Goal: Use online tool/utility: Utilize a website feature to perform a specific function

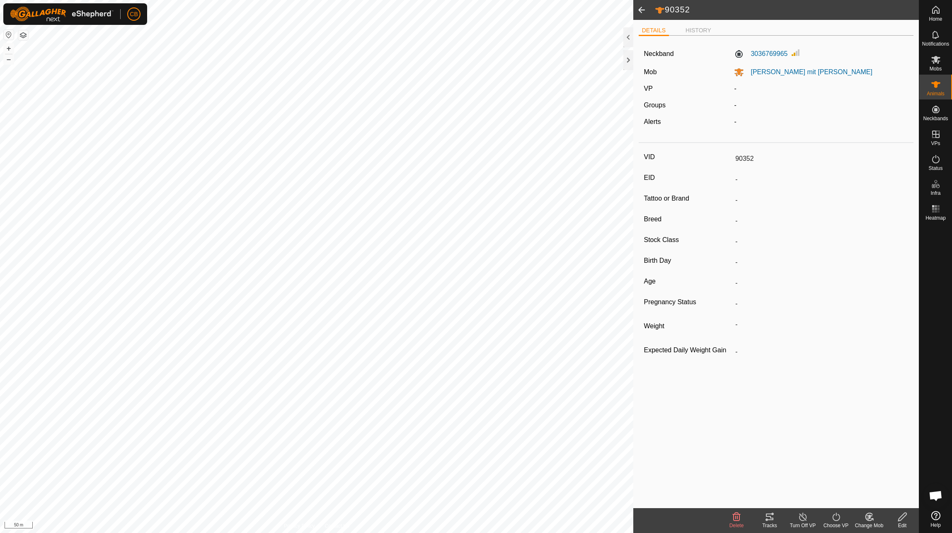
click at [771, 516] on icon at bounding box center [770, 517] width 10 height 10
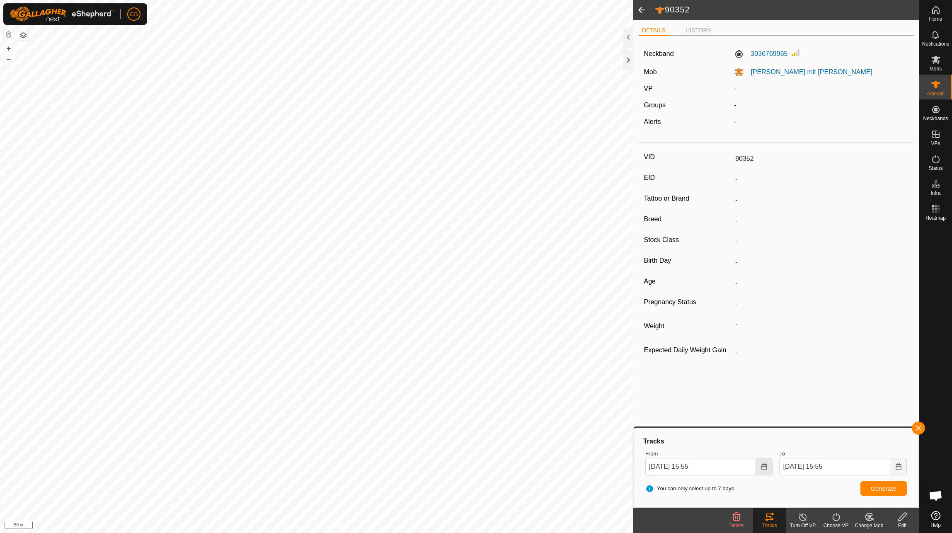
click at [766, 470] on button "Choose Date" at bounding box center [764, 466] width 17 height 17
click at [662, 347] on span "31" at bounding box center [658, 347] width 13 height 13
type input "[DATE] 15:55"
click at [873, 488] on span "Generate" at bounding box center [884, 488] width 26 height 7
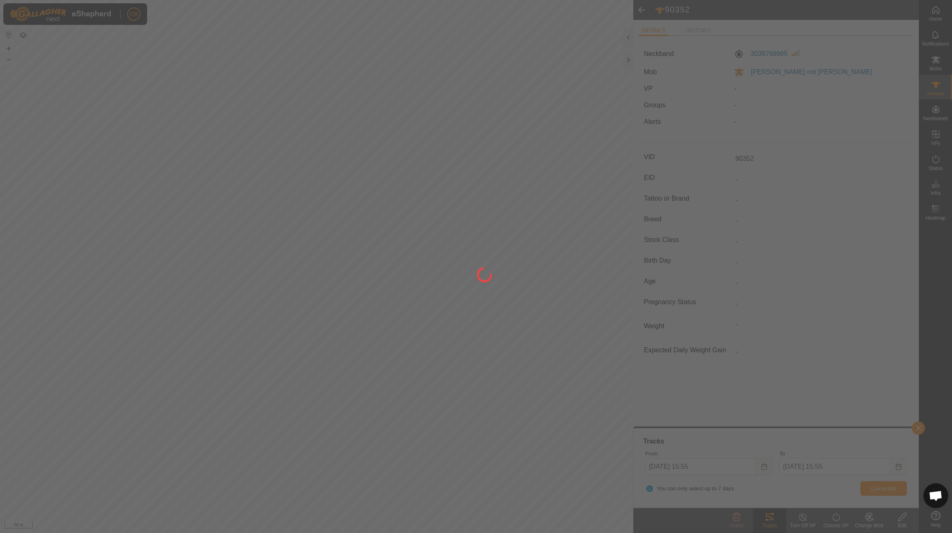
drag, startPoint x: 565, startPoint y: 266, endPoint x: 525, endPoint y: 366, distance: 107.1
click at [525, 366] on div at bounding box center [476, 266] width 952 height 533
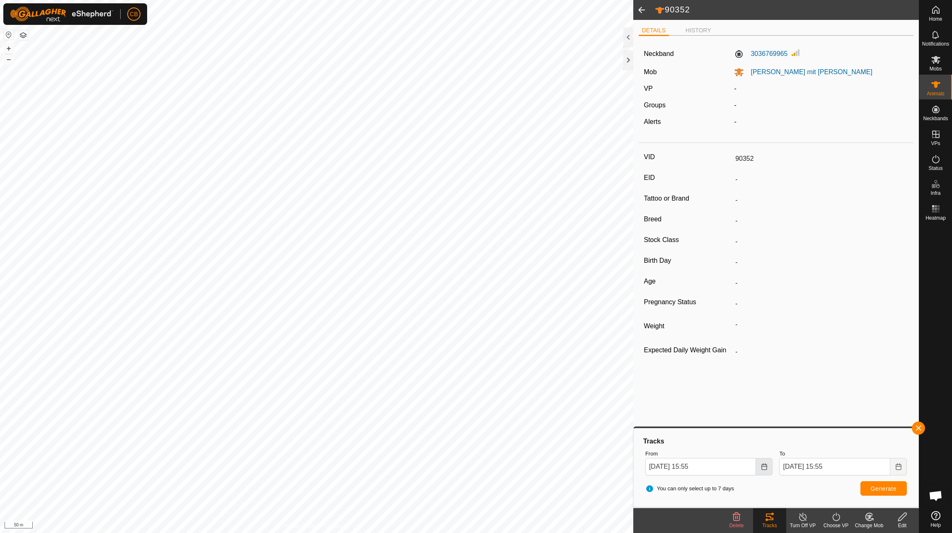
click at [767, 465] on button "Choose Date" at bounding box center [764, 466] width 17 height 17
click at [697, 400] on span "2" at bounding box center [691, 400] width 13 height 13
click at [886, 488] on span "Generate" at bounding box center [884, 488] width 26 height 7
click at [765, 470] on icon "Choose Date" at bounding box center [763, 466] width 5 height 7
click at [677, 347] on span "1" at bounding box center [675, 347] width 13 height 13
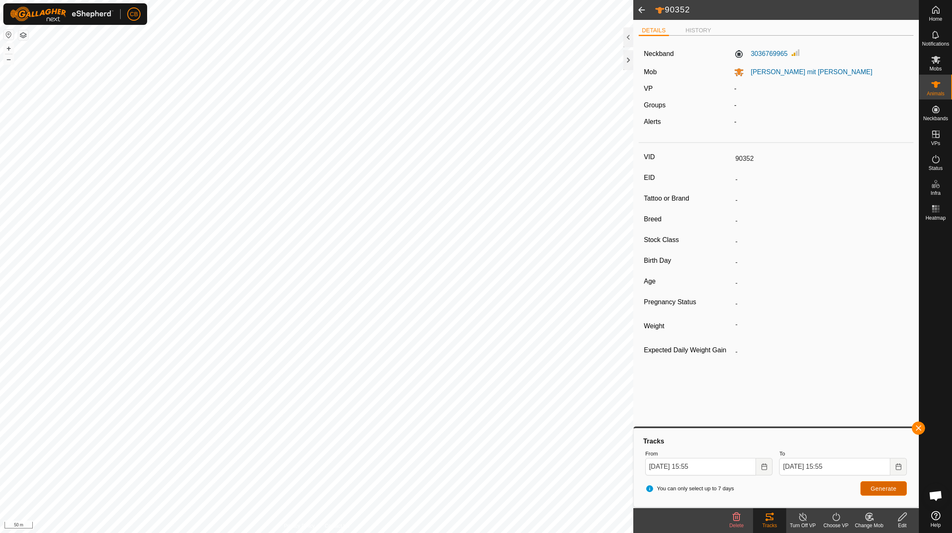
click at [874, 489] on span "Generate" at bounding box center [884, 488] width 26 height 7
click at [766, 465] on icon "Choose Date" at bounding box center [764, 466] width 7 height 7
click at [692, 347] on span "2" at bounding box center [691, 347] width 13 height 13
click at [695, 467] on input "[DATE] 15:55" at bounding box center [700, 466] width 111 height 17
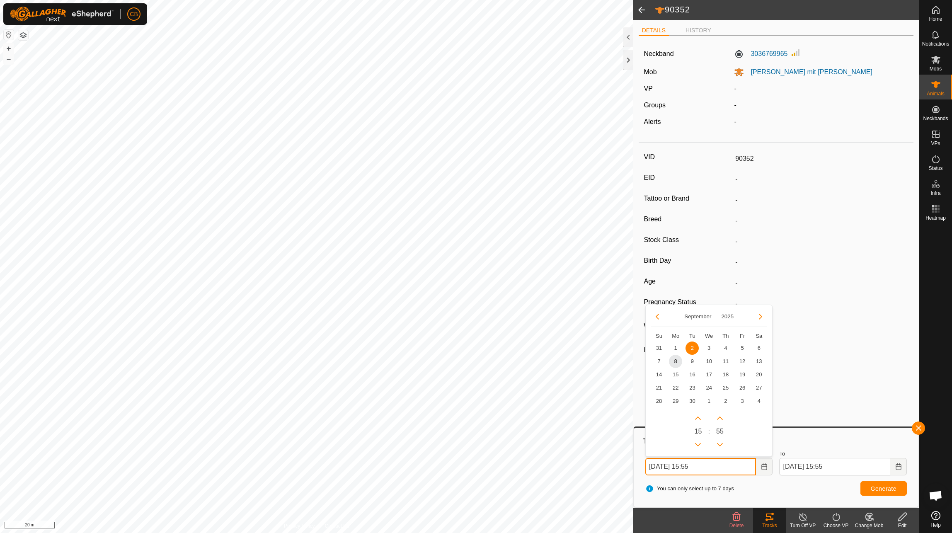
drag, startPoint x: 695, startPoint y: 467, endPoint x: 690, endPoint y: 467, distance: 5.4
click at [690, 467] on input "[DATE] 15:55" at bounding box center [700, 466] width 111 height 17
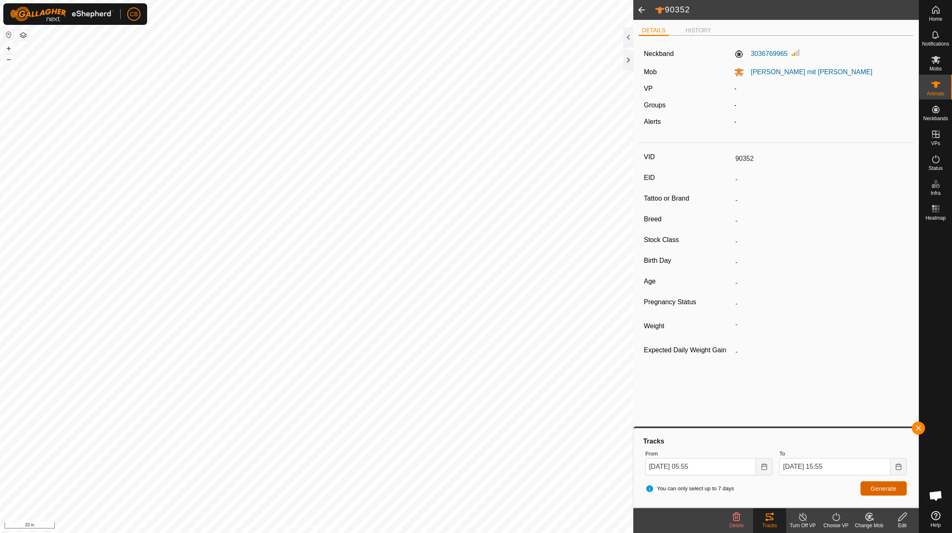
click at [885, 484] on button "Generate" at bounding box center [883, 488] width 46 height 15
drag, startPoint x: 696, startPoint y: 467, endPoint x: 703, endPoint y: 465, distance: 7.5
click at [696, 467] on input "[DATE] 05:55" at bounding box center [700, 466] width 111 height 17
type input "[DATE] 07:55"
click at [869, 486] on button "Generate" at bounding box center [883, 488] width 46 height 15
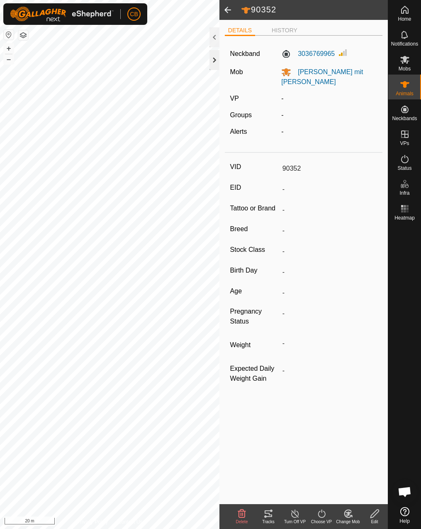
click at [214, 54] on div at bounding box center [214, 60] width 10 height 20
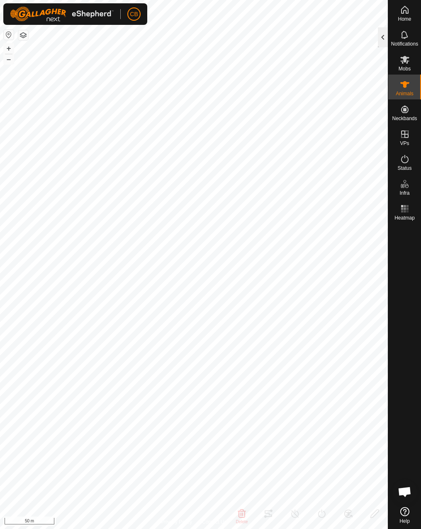
click at [383, 37] on div at bounding box center [383, 37] width 10 height 20
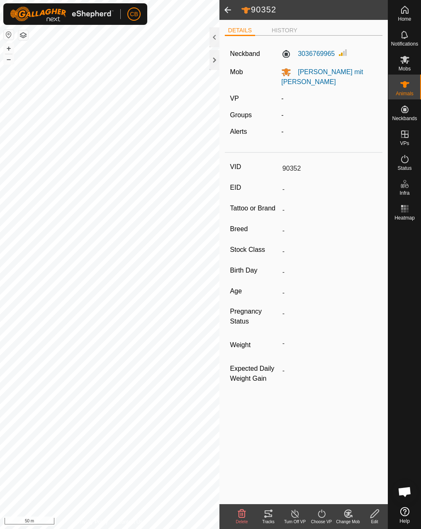
click at [267, 522] on div "Tracks" at bounding box center [268, 522] width 27 height 6
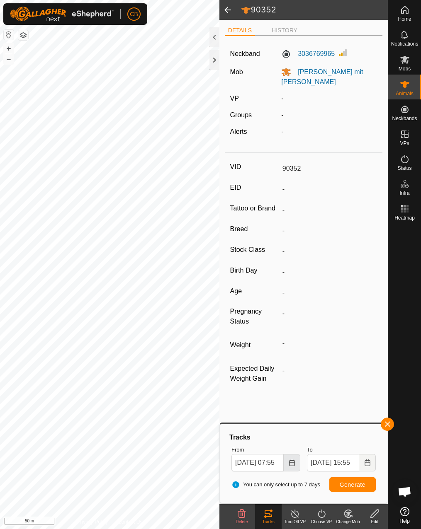
click at [295, 465] on button "Choose Date" at bounding box center [291, 462] width 17 height 17
click at [301, 491] on div "You can only select up to 7 days Generate" at bounding box center [303, 485] width 151 height 20
click at [366, 460] on icon "Choose Date" at bounding box center [366, 463] width 5 height 7
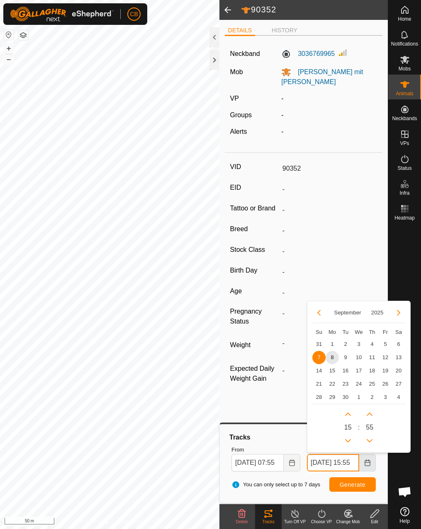
scroll to position [0, 12]
click at [347, 344] on span "2" at bounding box center [345, 344] width 13 height 13
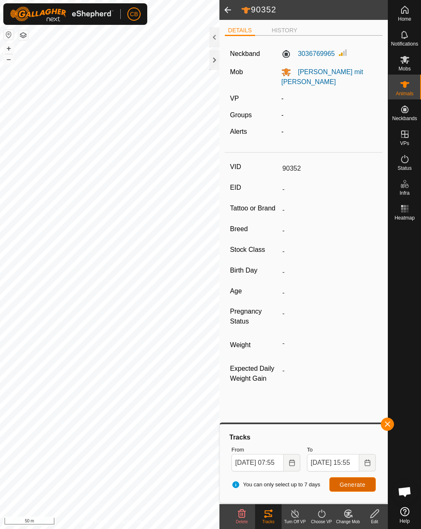
click at [352, 488] on span "Generate" at bounding box center [352, 485] width 26 height 7
click at [366, 465] on icon "Choose Date" at bounding box center [367, 463] width 7 height 7
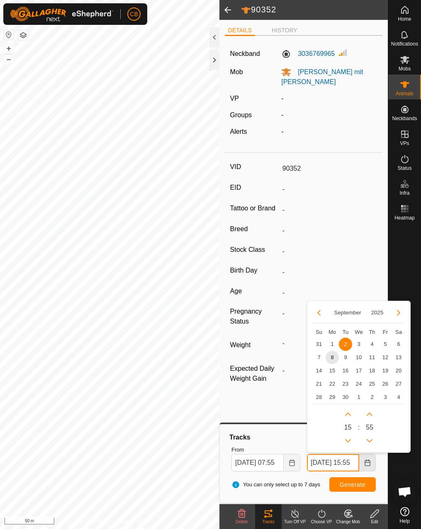
scroll to position [0, 12]
click at [361, 345] on span "3" at bounding box center [358, 344] width 13 height 13
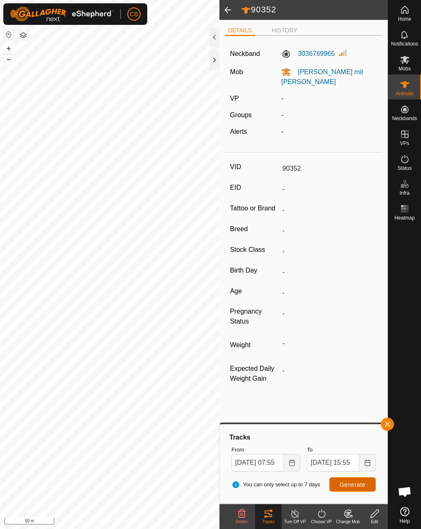
click at [356, 489] on button "Generate" at bounding box center [352, 484] width 46 height 15
click at [368, 465] on icon "Choose Date" at bounding box center [367, 463] width 7 height 7
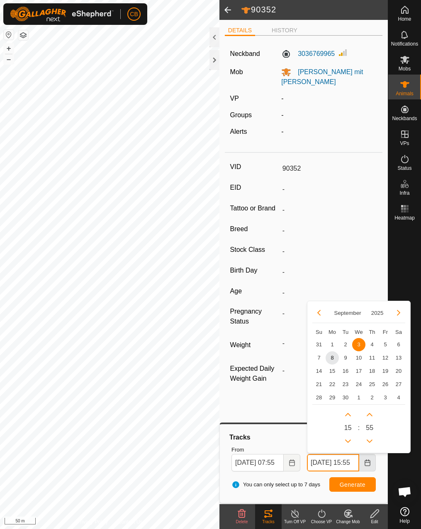
scroll to position [0, 12]
click at [332, 360] on span "8" at bounding box center [331, 357] width 13 height 13
type input "[DATE] 15:55"
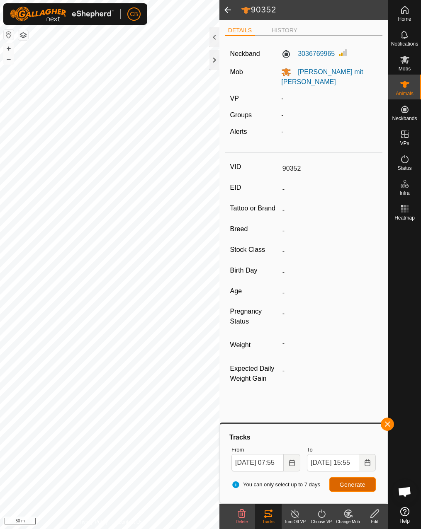
click at [351, 485] on span "Generate" at bounding box center [352, 485] width 26 height 7
click at [293, 460] on icon "Choose Date" at bounding box center [291, 463] width 7 height 7
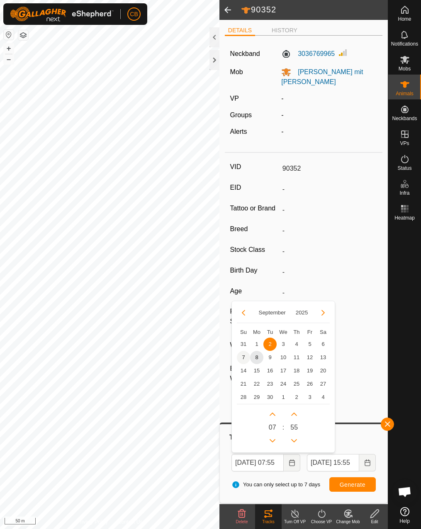
click at [241, 360] on span "7" at bounding box center [243, 357] width 13 height 13
type input "[DATE] 07:55"
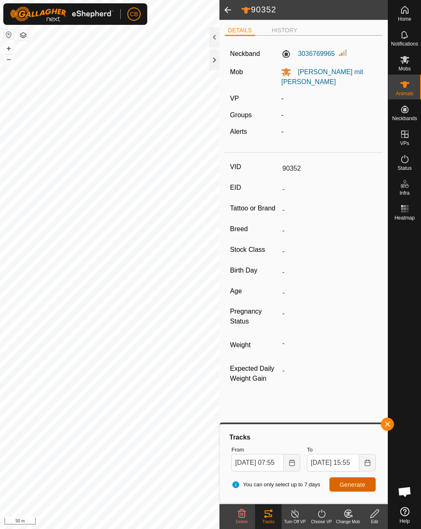
click at [338, 479] on button "Generate" at bounding box center [352, 484] width 46 height 15
